Goal: Transaction & Acquisition: Purchase product/service

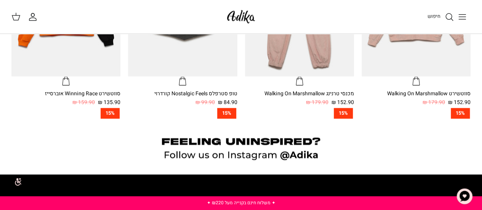
scroll to position [526, 0]
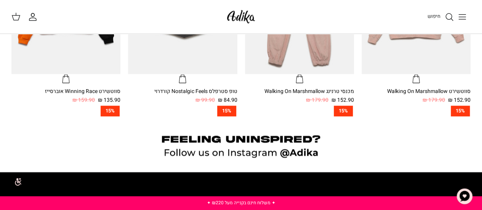
drag, startPoint x: 487, startPoint y: 16, endPoint x: 487, endPoint y: 128, distance: 112.0
click at [462, 18] on icon "Toggle menu" at bounding box center [462, 16] width 9 height 9
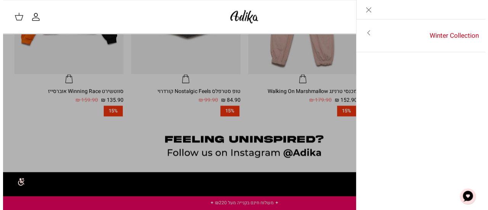
scroll to position [528, 0]
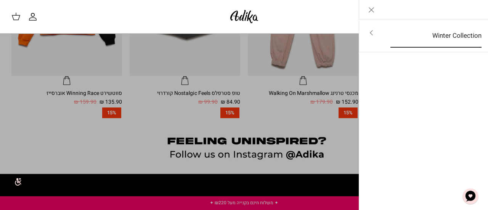
click at [409, 32] on link "Winter Collection" at bounding box center [435, 36] width 105 height 24
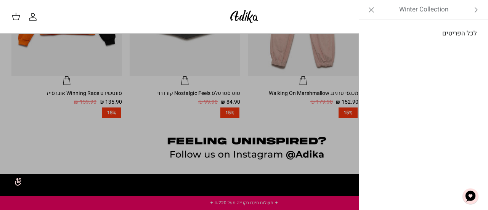
click at [457, 29] on link "לכל הפריטים" at bounding box center [424, 33] width 122 height 19
